Goal: Information Seeking & Learning: Learn about a topic

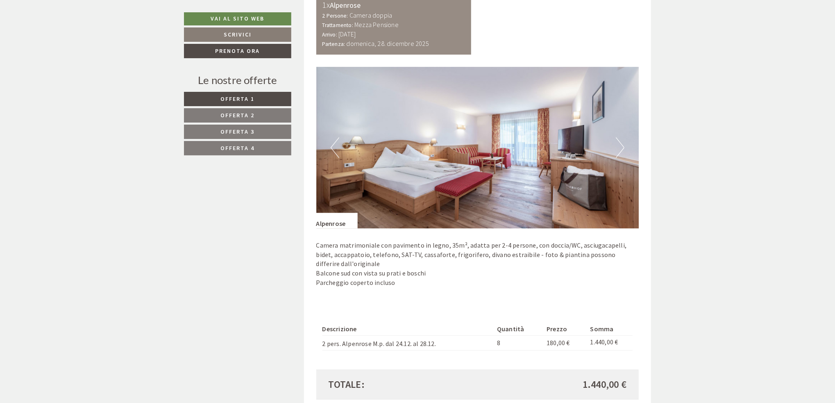
scroll to position [1598, 0]
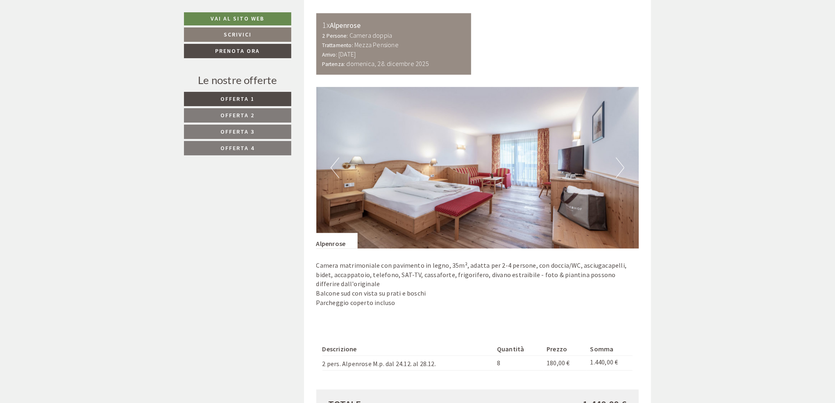
click at [623, 168] on button "Next" at bounding box center [620, 167] width 9 height 20
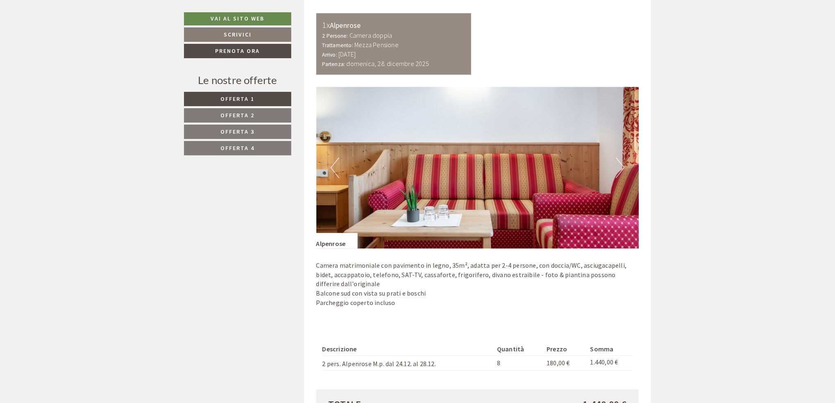
click at [623, 168] on button "Next" at bounding box center [620, 167] width 9 height 20
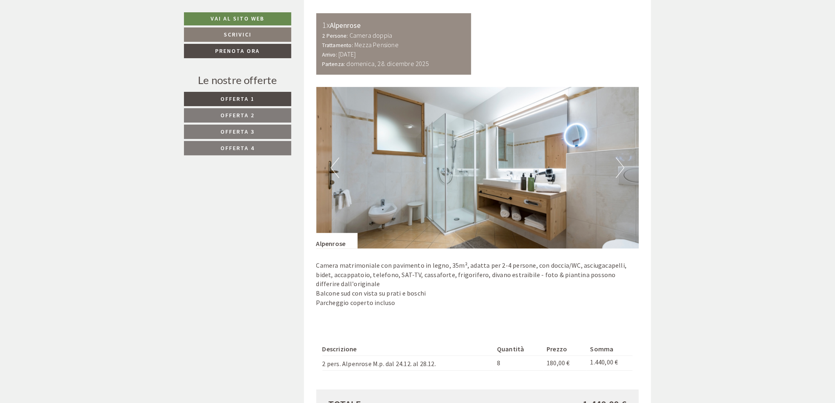
click at [623, 168] on button "Next" at bounding box center [620, 167] width 9 height 20
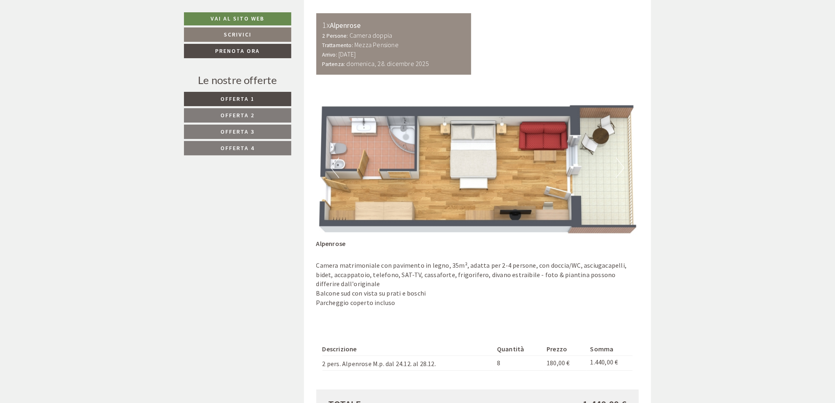
click at [623, 168] on button "Next" at bounding box center [620, 167] width 9 height 20
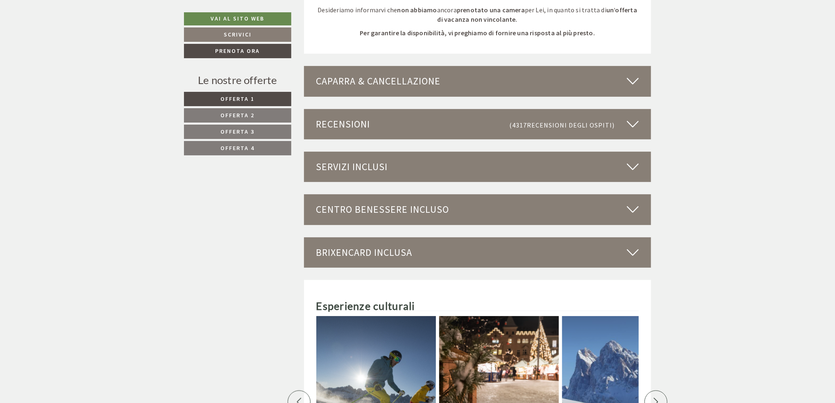
scroll to position [2253, 0]
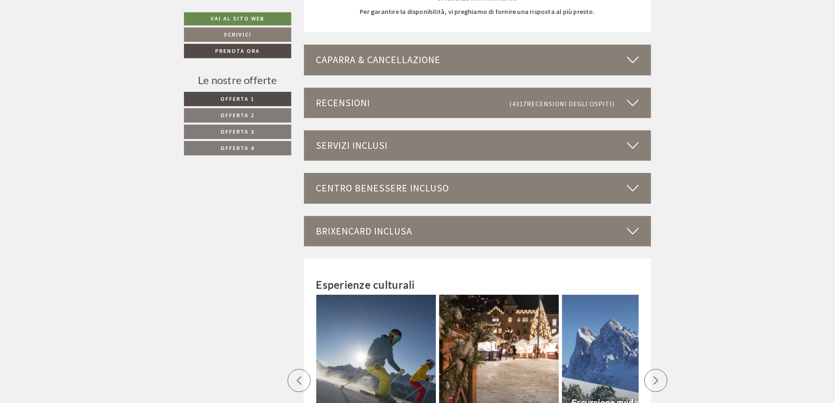
click at [633, 231] on icon at bounding box center [633, 231] width 12 height 14
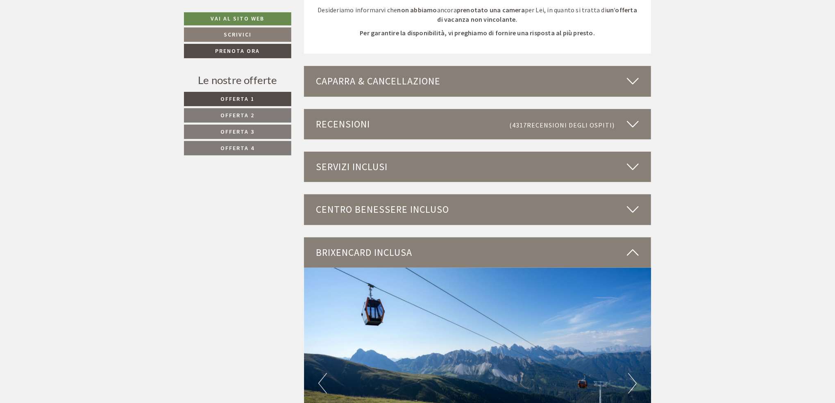
scroll to position [2171, 0]
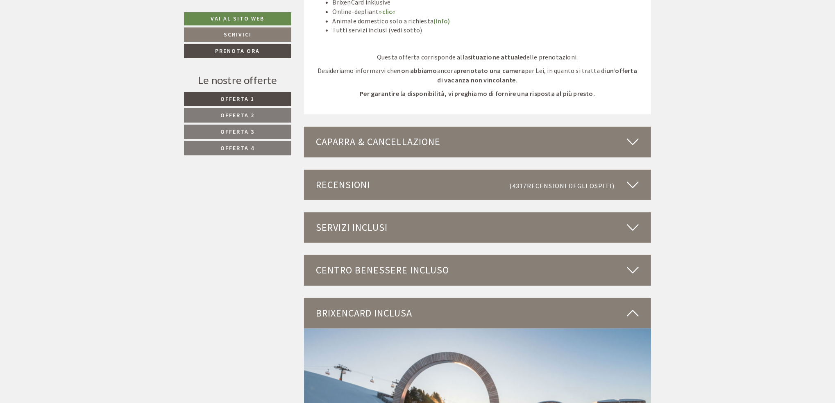
click at [630, 267] on icon at bounding box center [633, 270] width 12 height 14
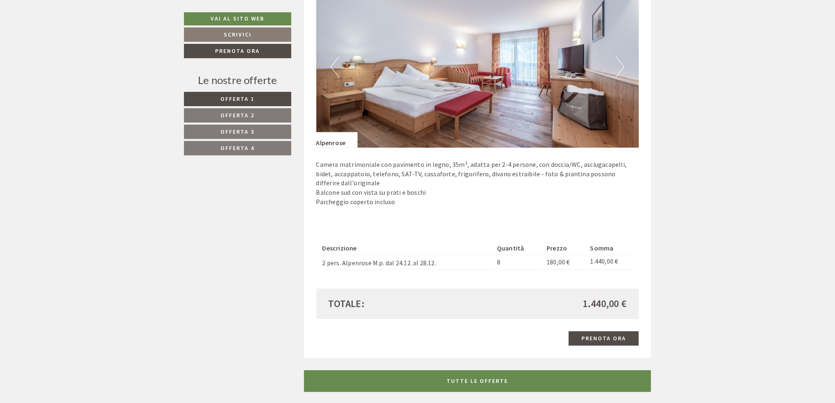
scroll to position [1516, 0]
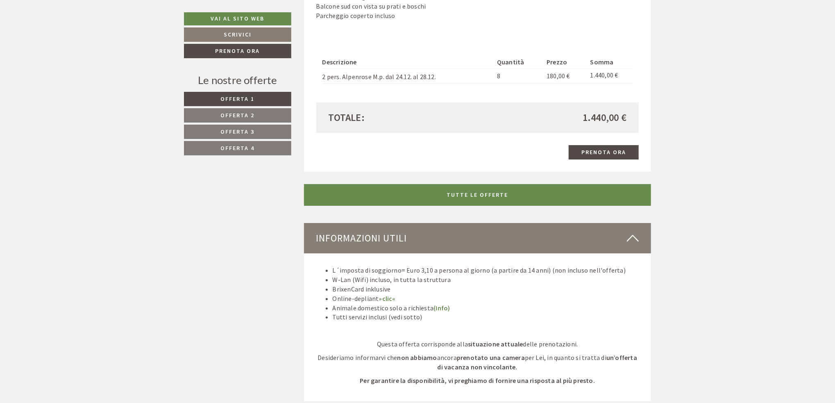
scroll to position [1720, 0]
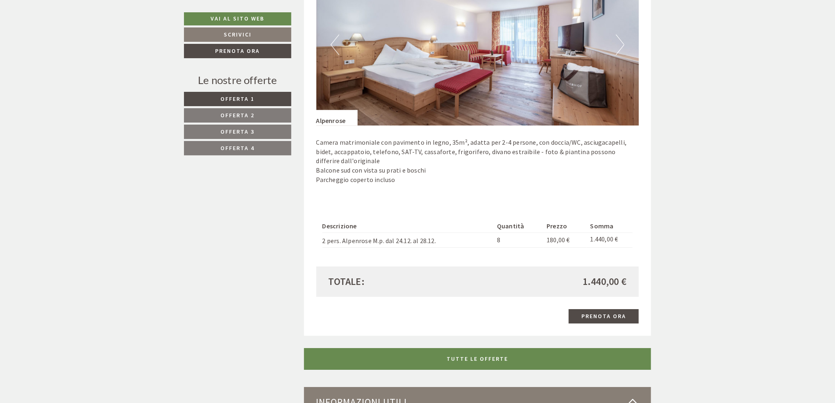
click at [240, 148] on span "Offerta 4" at bounding box center [238, 147] width 34 height 7
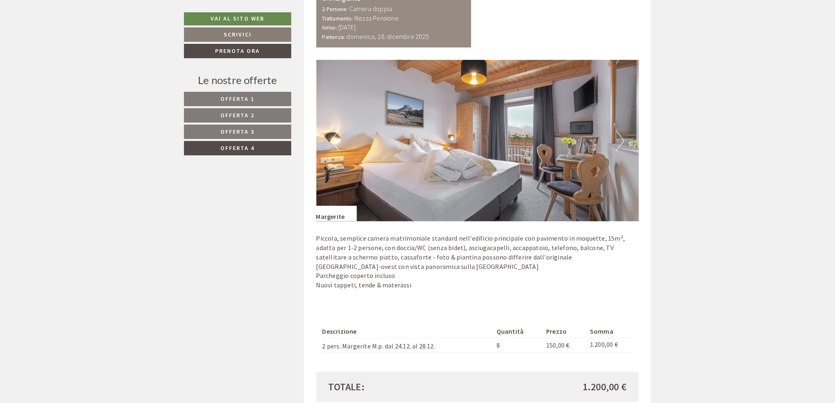
scroll to position [467, 0]
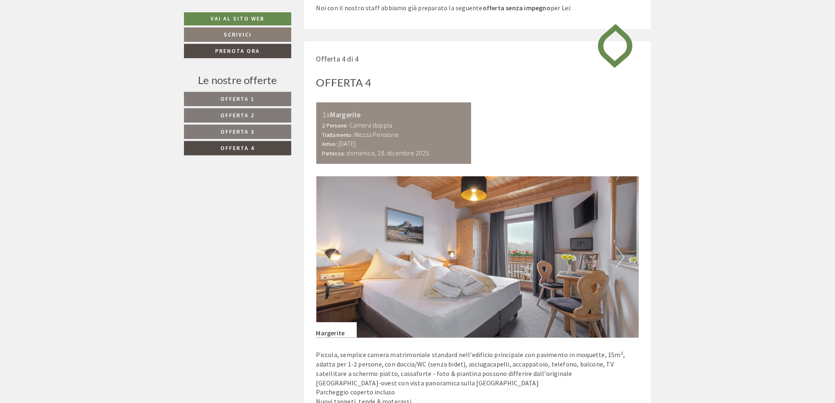
click at [238, 128] on span "Offerta 3" at bounding box center [238, 131] width 34 height 7
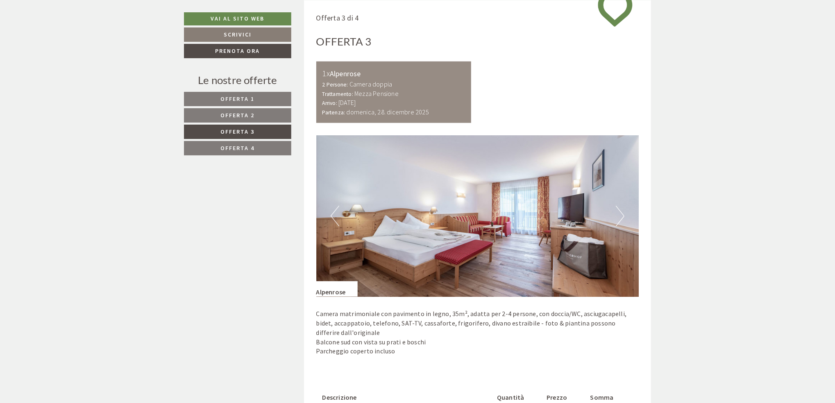
scroll to position [672, 0]
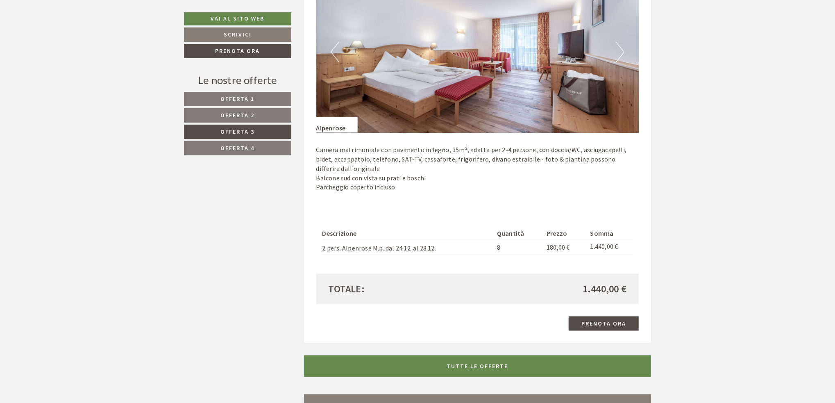
click at [257, 145] on link "Offerta 4" at bounding box center [237, 148] width 107 height 14
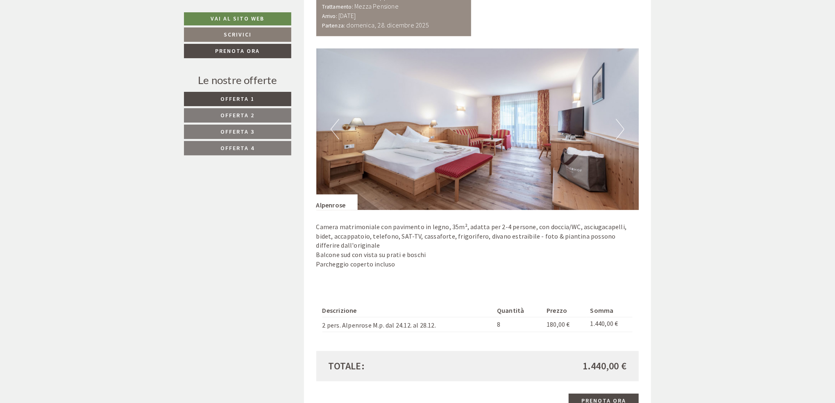
scroll to position [1638, 0]
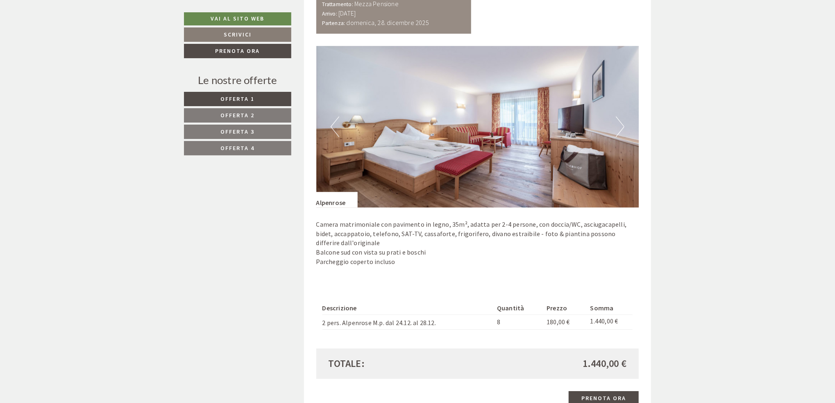
click at [268, 150] on link "Offerta 4" at bounding box center [237, 148] width 107 height 14
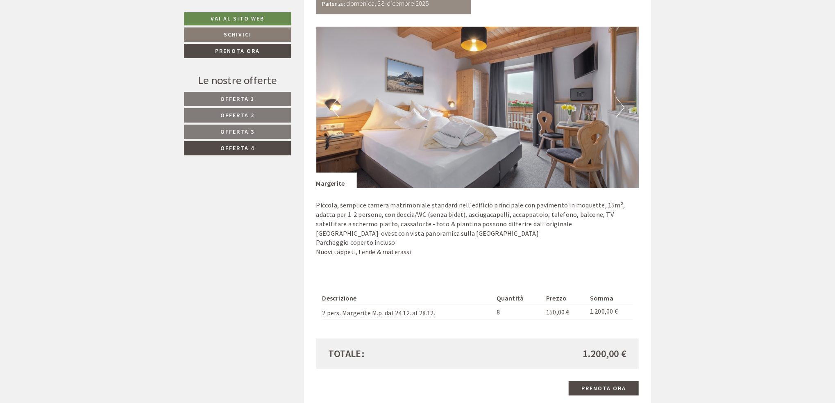
scroll to position [590, 0]
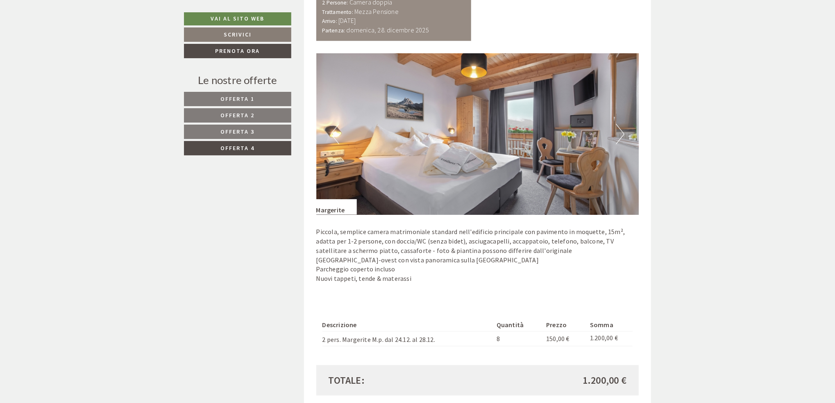
click at [625, 133] on img at bounding box center [477, 133] width 323 height 161
click at [622, 133] on button "Next" at bounding box center [620, 134] width 9 height 20
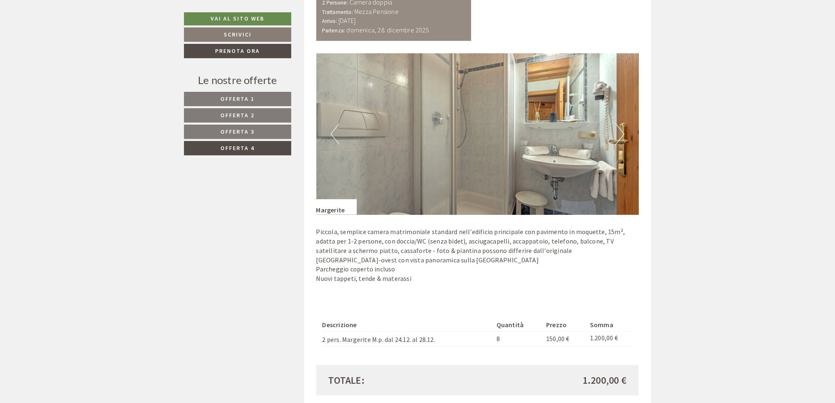
click at [622, 133] on button "Next" at bounding box center [620, 134] width 9 height 20
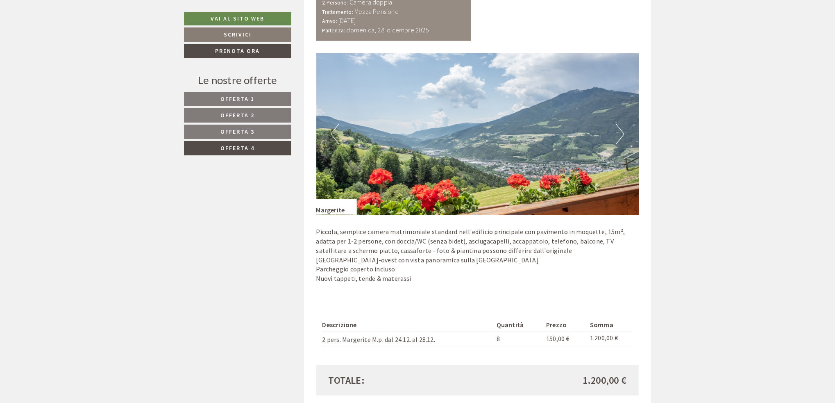
click at [622, 133] on button "Next" at bounding box center [620, 134] width 9 height 20
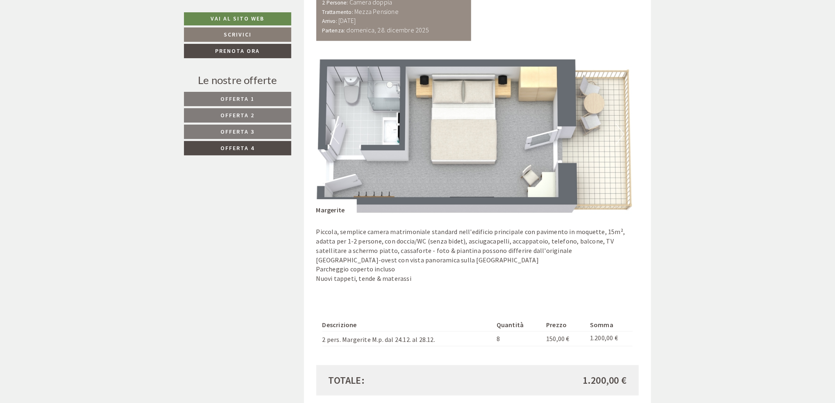
click at [622, 133] on button "Next" at bounding box center [620, 134] width 9 height 20
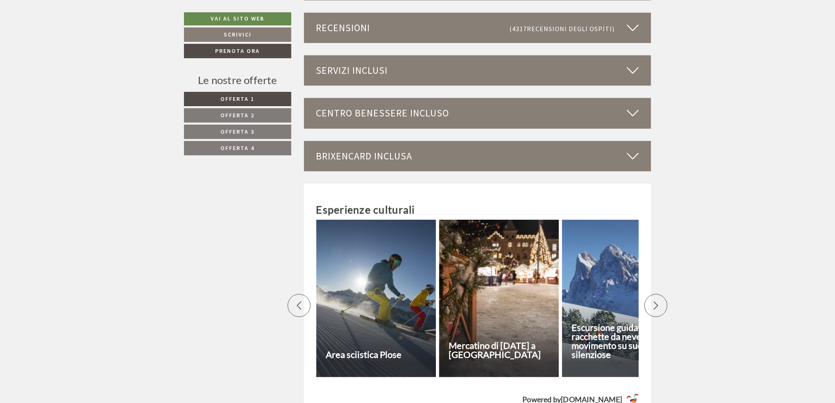
scroll to position [2335, 0]
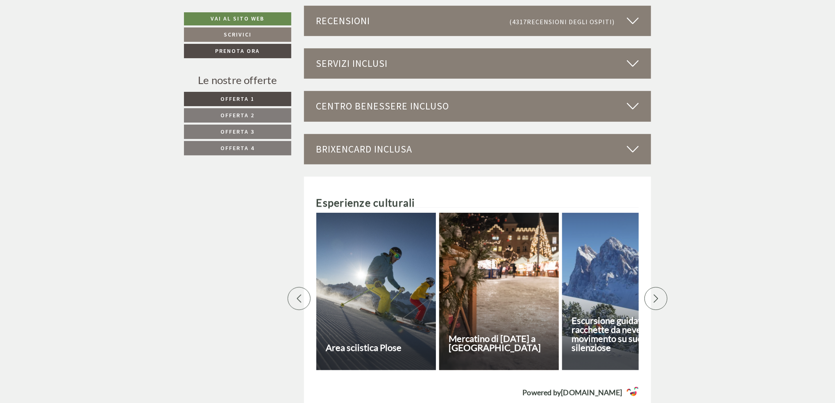
click at [630, 105] on icon at bounding box center [633, 106] width 12 height 14
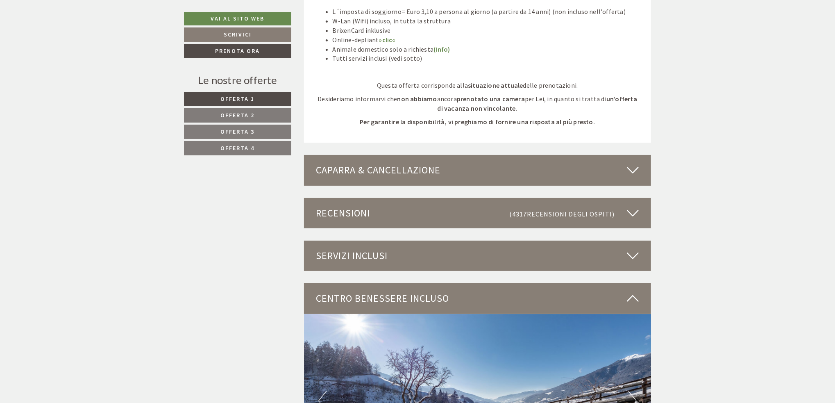
scroll to position [2089, 0]
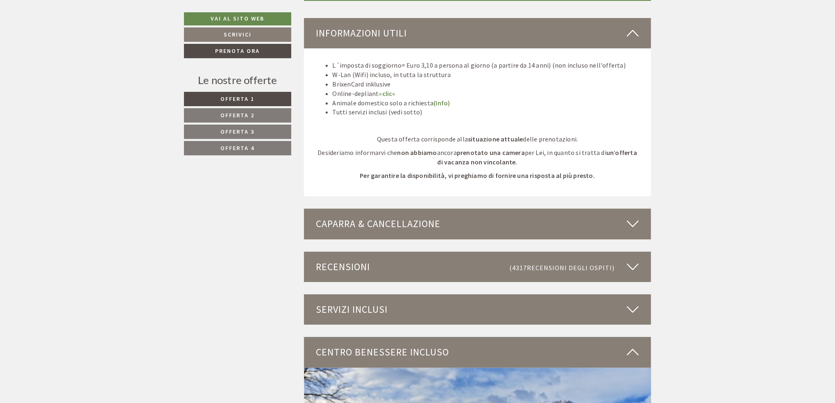
click at [631, 222] on icon at bounding box center [633, 224] width 12 height 14
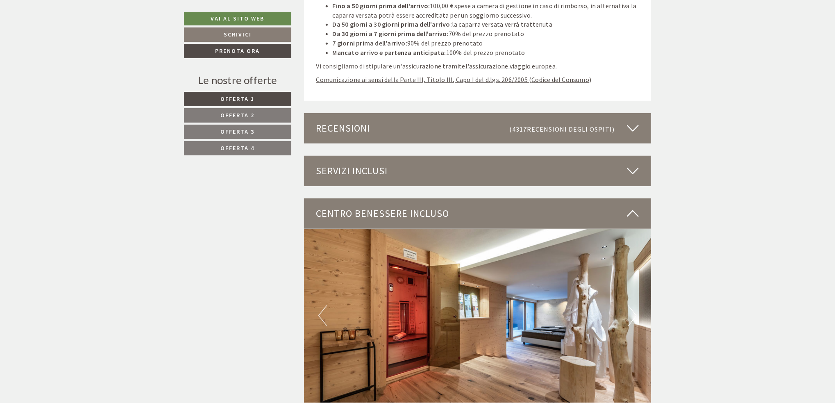
scroll to position [2417, 0]
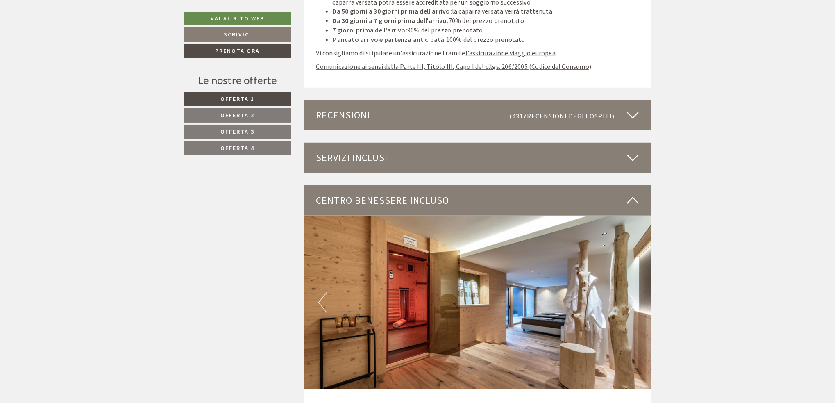
click at [635, 116] on icon at bounding box center [633, 115] width 12 height 14
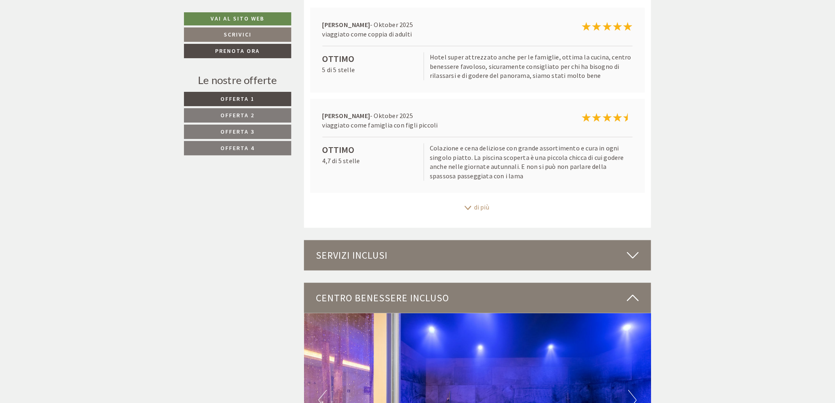
scroll to position [2622, 0]
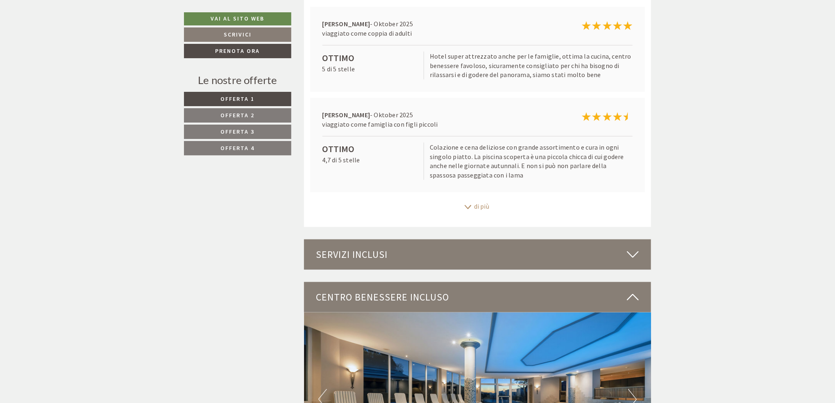
click at [467, 205] on icon at bounding box center [468, 207] width 8 height 4
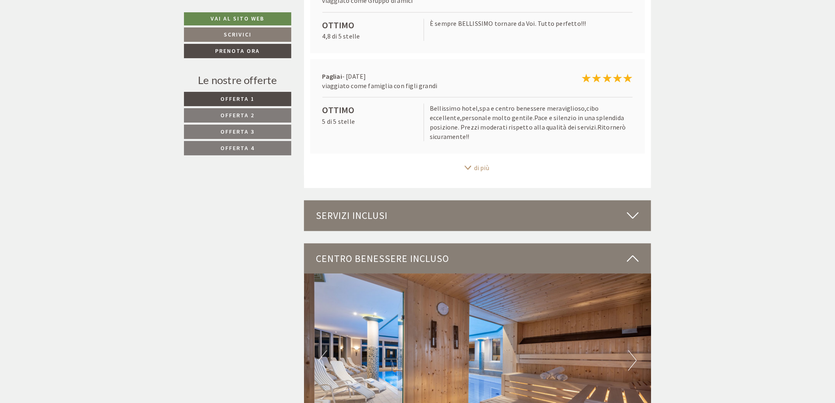
scroll to position [2867, 0]
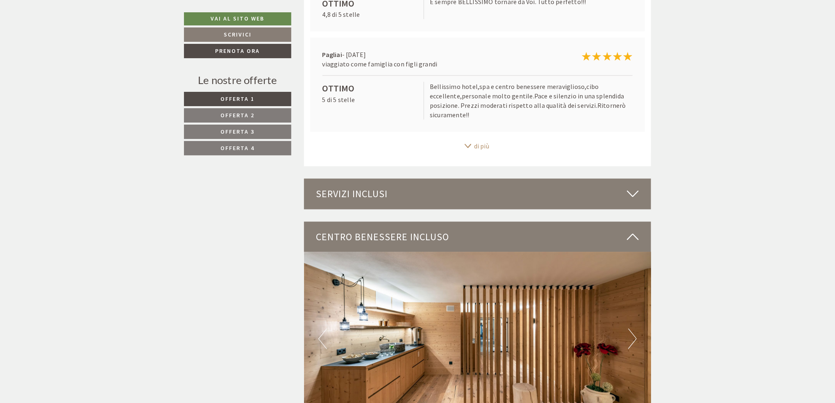
click at [466, 145] on icon at bounding box center [468, 146] width 8 height 4
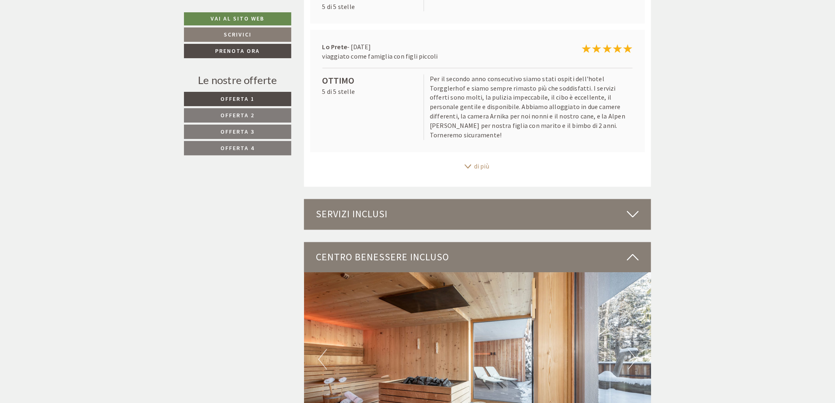
scroll to position [3072, 0]
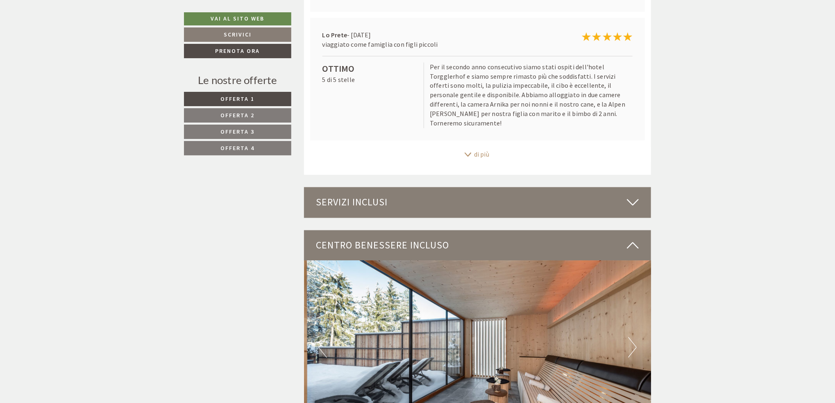
click at [467, 153] on icon at bounding box center [468, 155] width 8 height 4
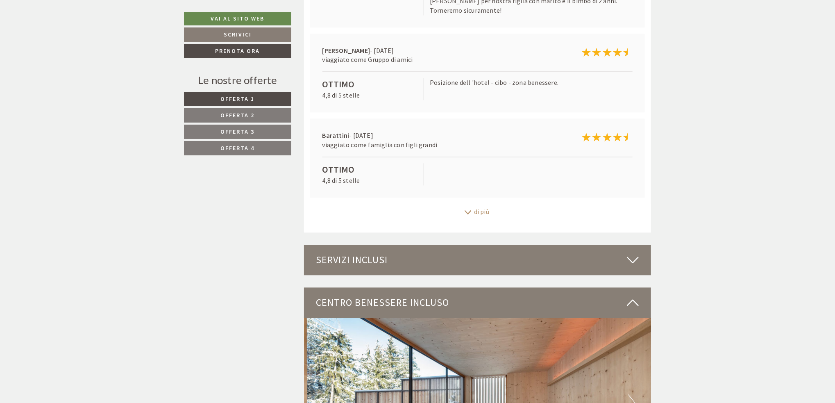
scroll to position [3195, 0]
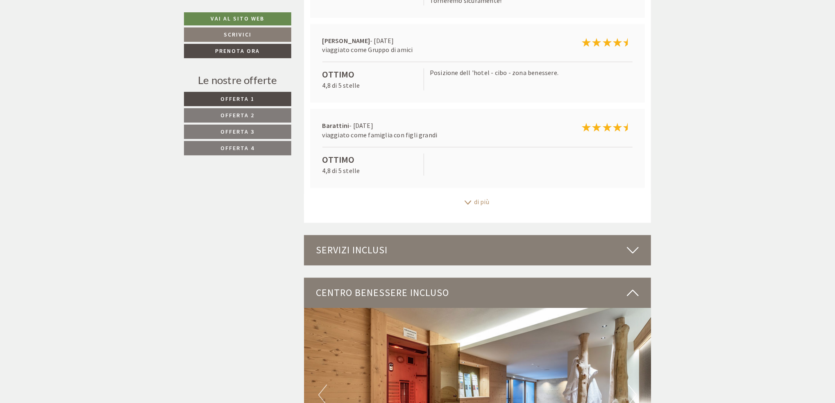
click at [467, 200] on icon at bounding box center [468, 202] width 8 height 4
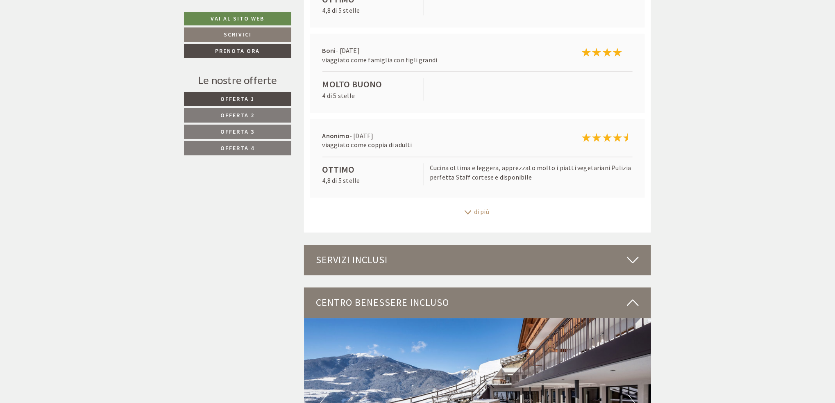
scroll to position [3359, 0]
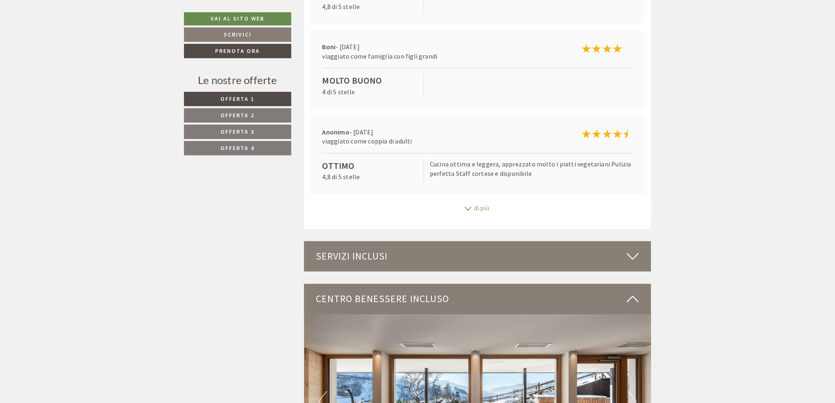
click at [469, 206] on icon at bounding box center [468, 208] width 8 height 4
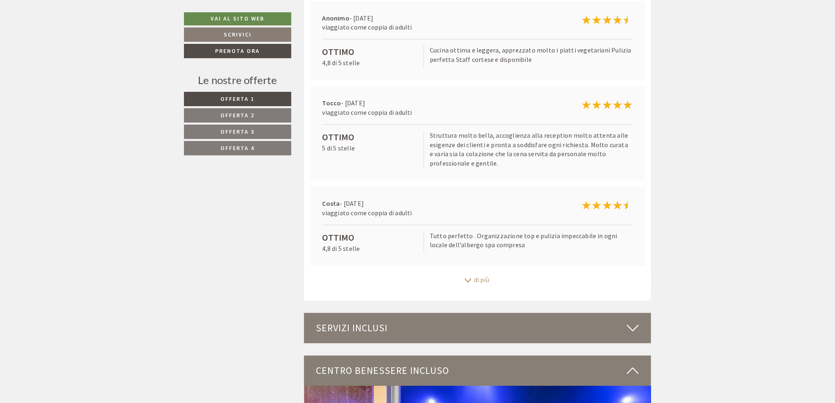
scroll to position [3482, 0]
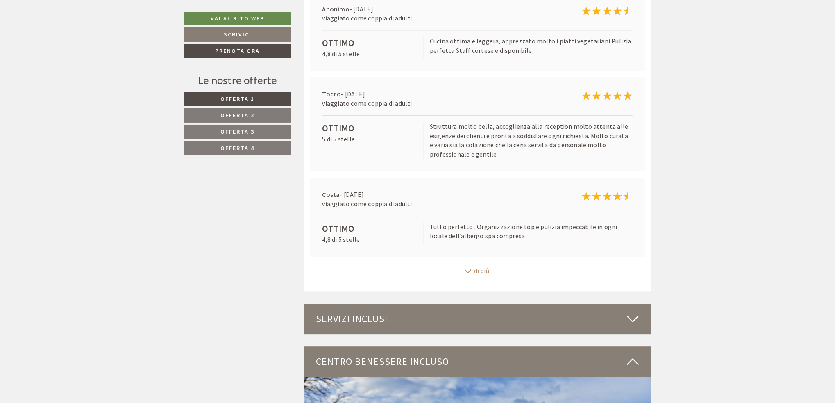
click at [467, 269] on icon at bounding box center [468, 271] width 8 height 4
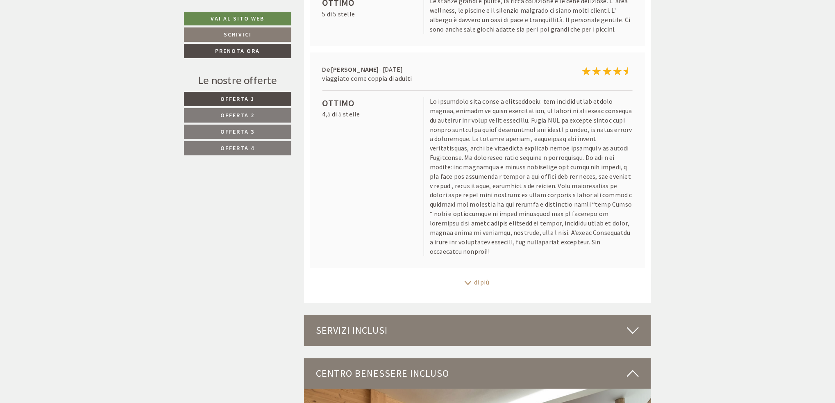
scroll to position [3809, 0]
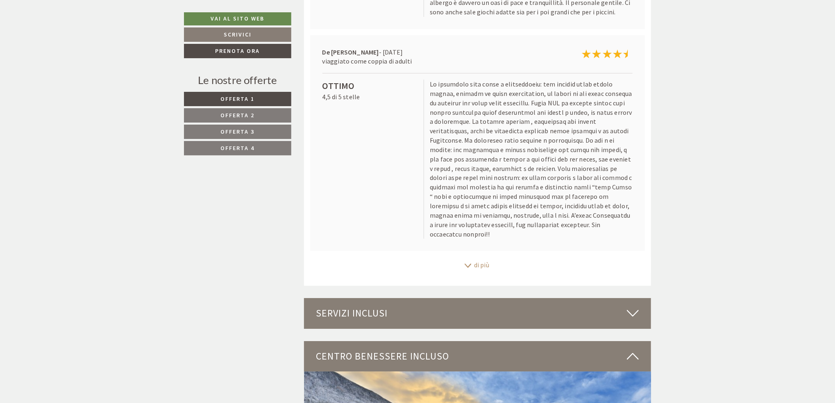
click at [465, 263] on icon at bounding box center [468, 265] width 8 height 4
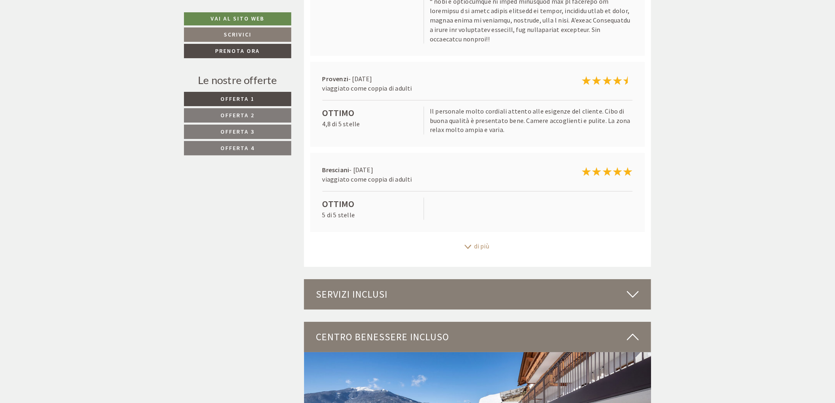
scroll to position [4014, 0]
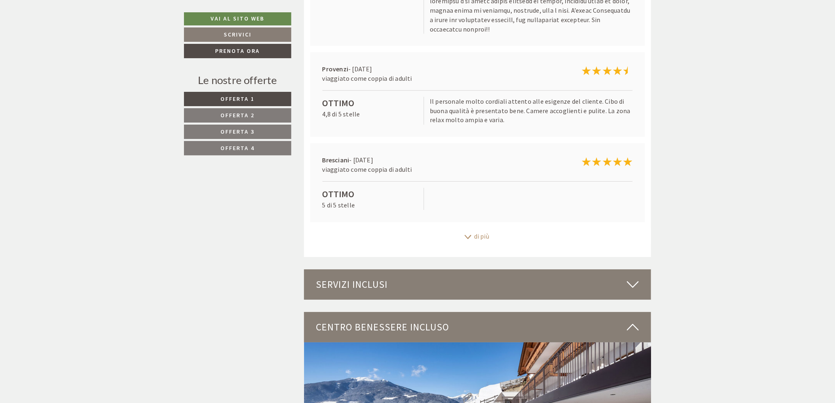
click at [466, 235] on icon at bounding box center [468, 237] width 8 height 4
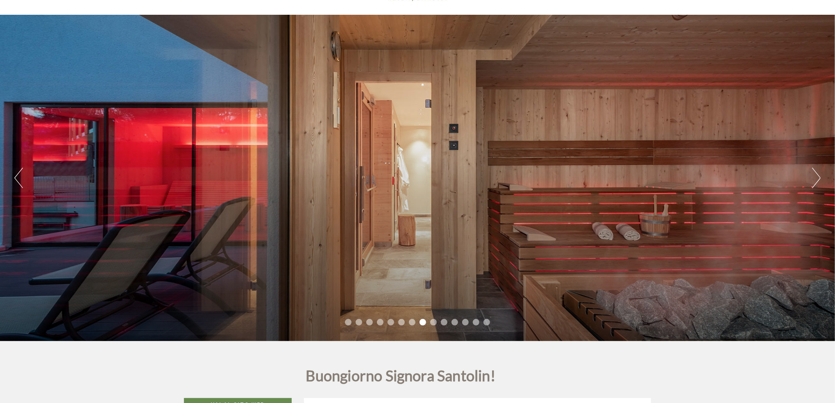
scroll to position [0, 0]
